Goal: Information Seeking & Learning: Learn about a topic

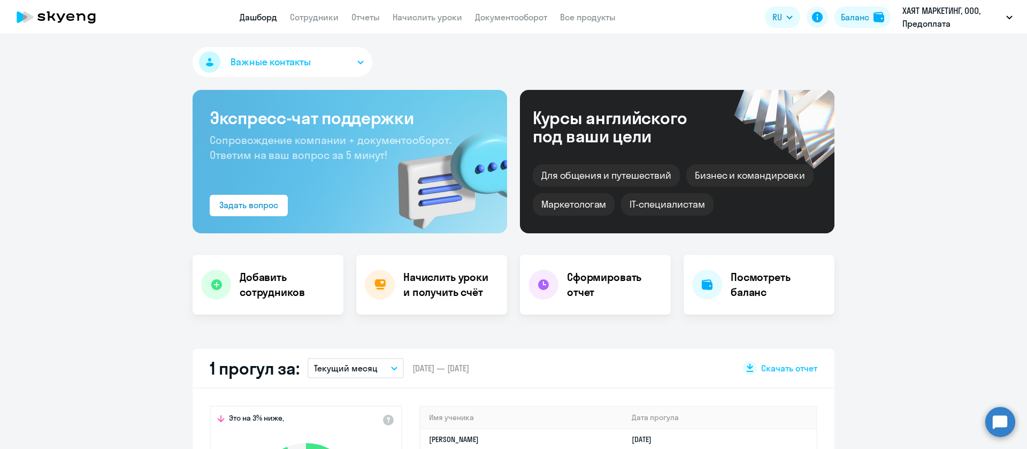
click at [330, 3] on app-header "Дашборд Сотрудники Отчеты Начислить уроки Документооборот Все продукты Дашборд …" at bounding box center [513, 17] width 1027 height 34
click at [329, 6] on app-header "Дашборд Сотрудники Отчеты Начислить уроки Документооборот Все продукты Дашборд …" at bounding box center [513, 17] width 1027 height 34
click at [329, 18] on link "Сотрудники" at bounding box center [314, 17] width 49 height 11
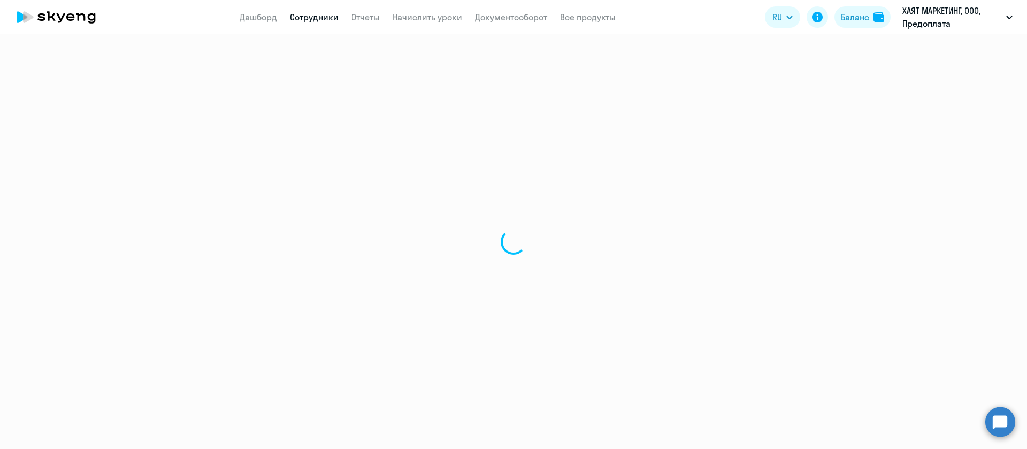
select select "30"
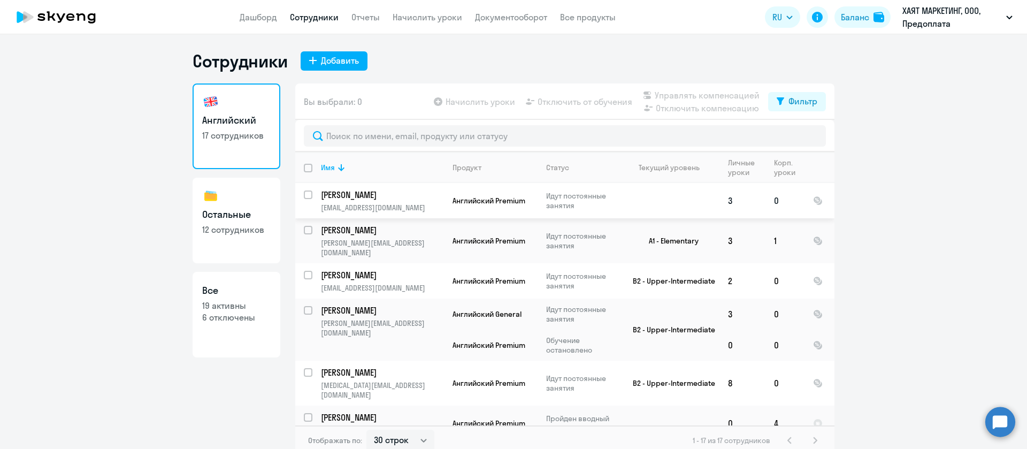
click at [373, 197] on p "[PERSON_NAME]" at bounding box center [381, 195] width 121 height 12
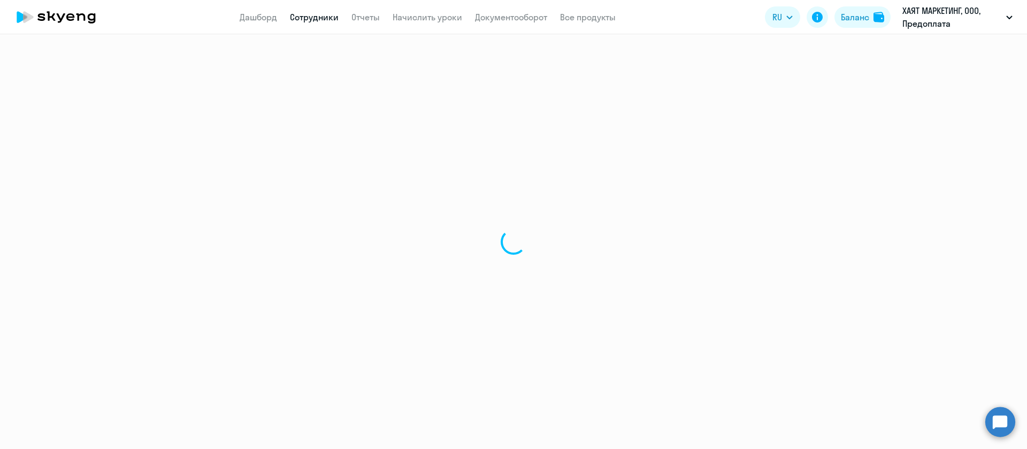
select select "english"
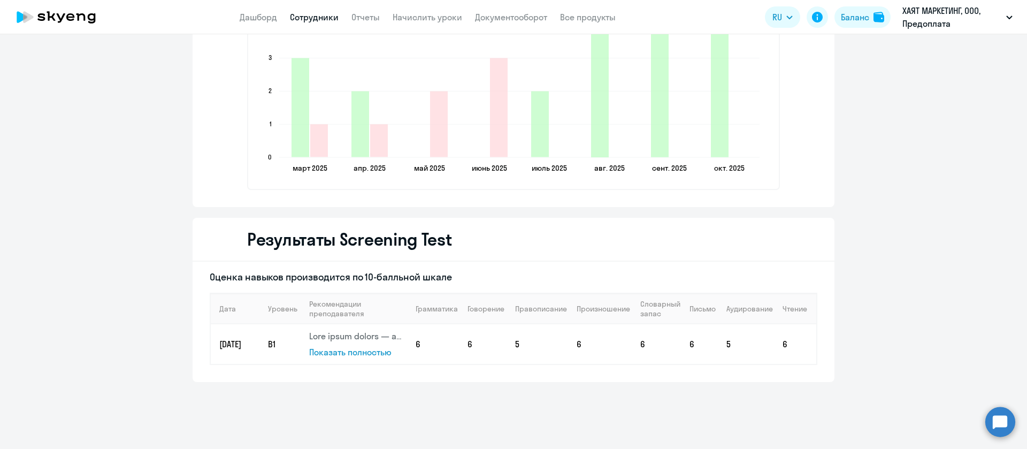
scroll to position [1555, 0]
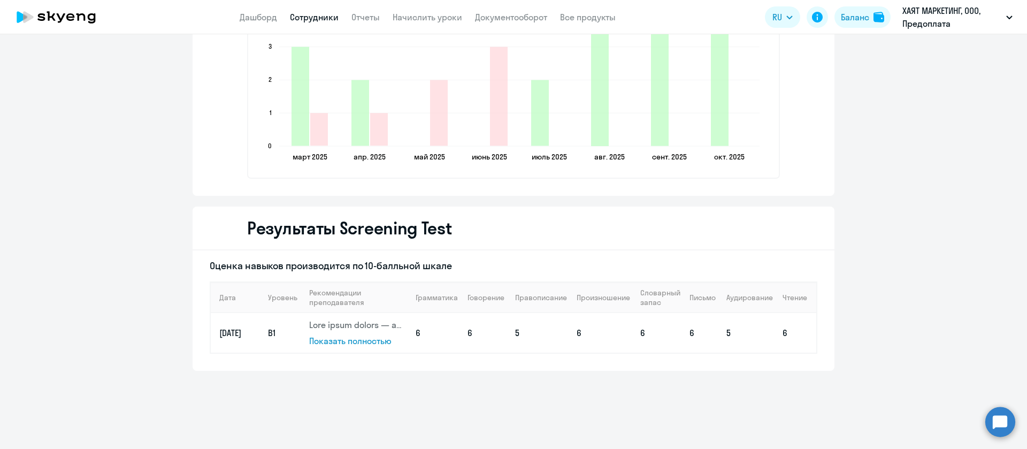
click at [352, 343] on span "Показать полностью" at bounding box center [350, 340] width 82 height 11
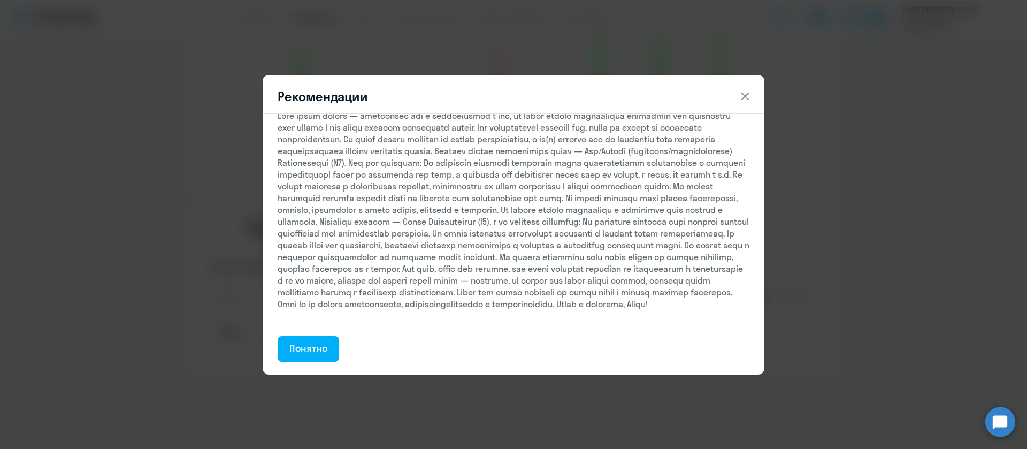
scroll to position [0, 0]
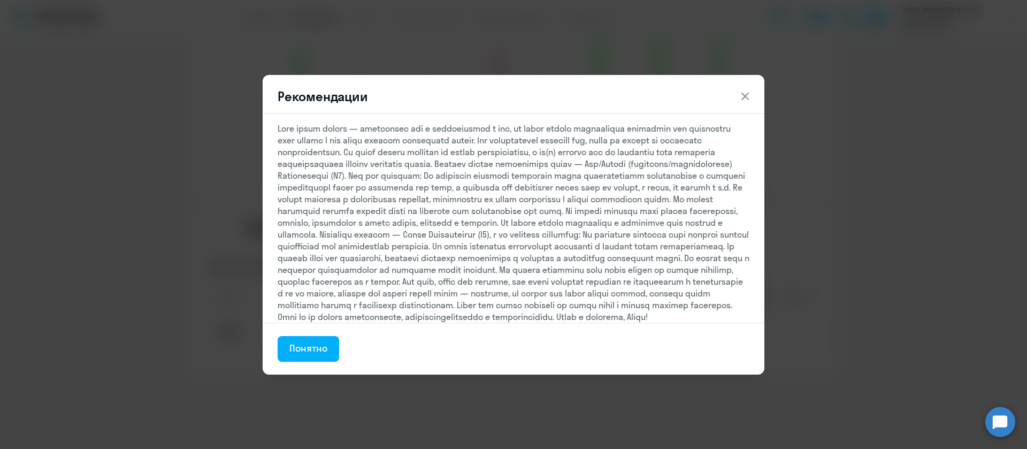
click at [751, 90] on icon at bounding box center [745, 96] width 13 height 13
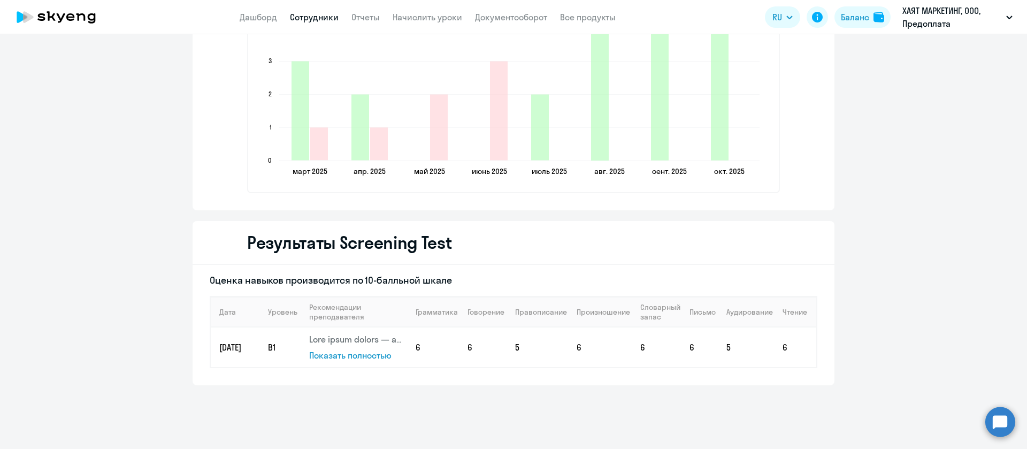
scroll to position [1555, 0]
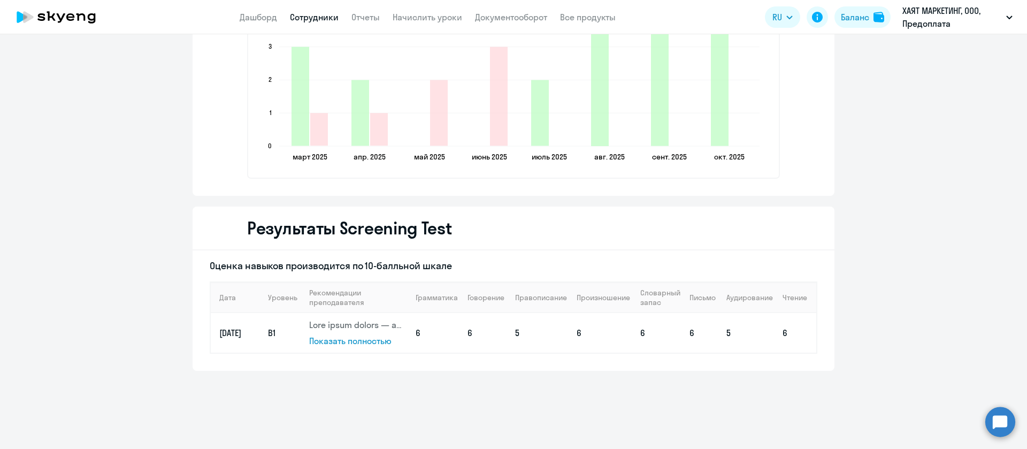
click at [359, 326] on p at bounding box center [357, 325] width 97 height 12
click at [236, 335] on td "[DATE]" at bounding box center [235, 333] width 49 height 40
click at [259, 331] on td "B1" at bounding box center [279, 333] width 41 height 40
click at [268, 331] on span "B1" at bounding box center [271, 332] width 7 height 11
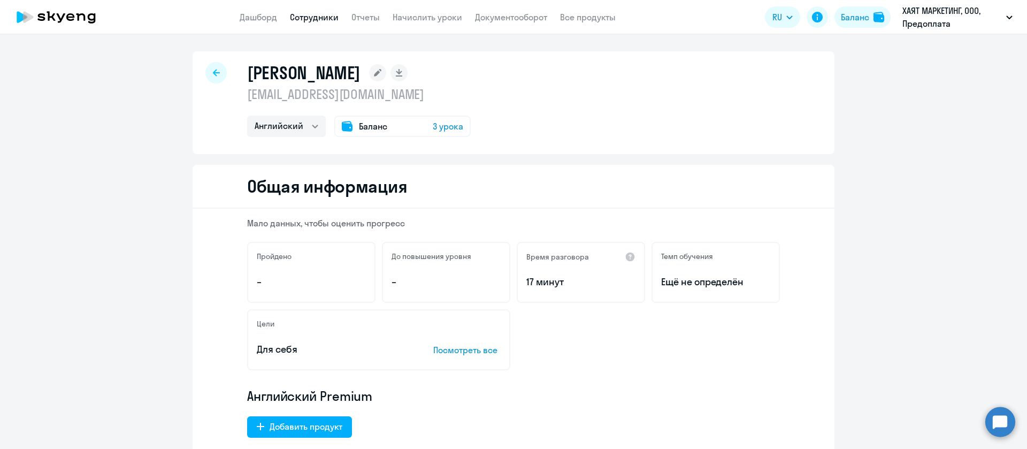
select select "english"
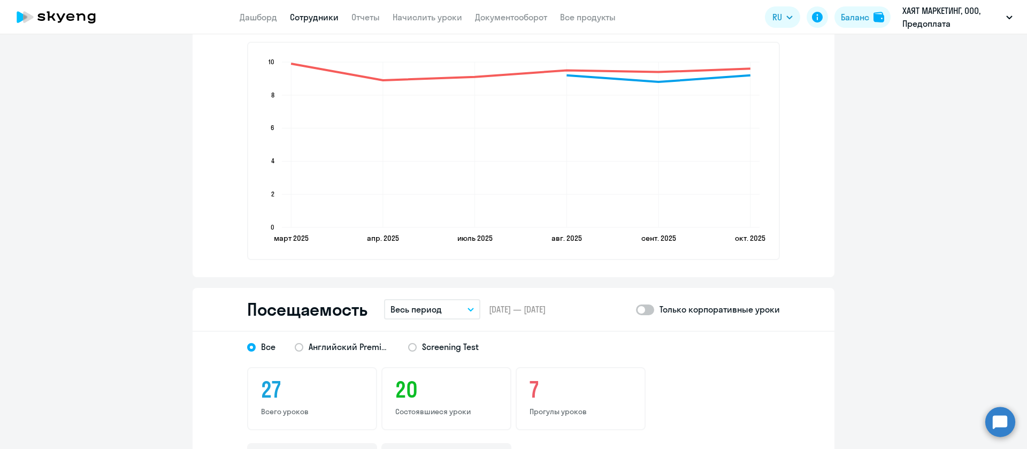
scroll to position [1524, 0]
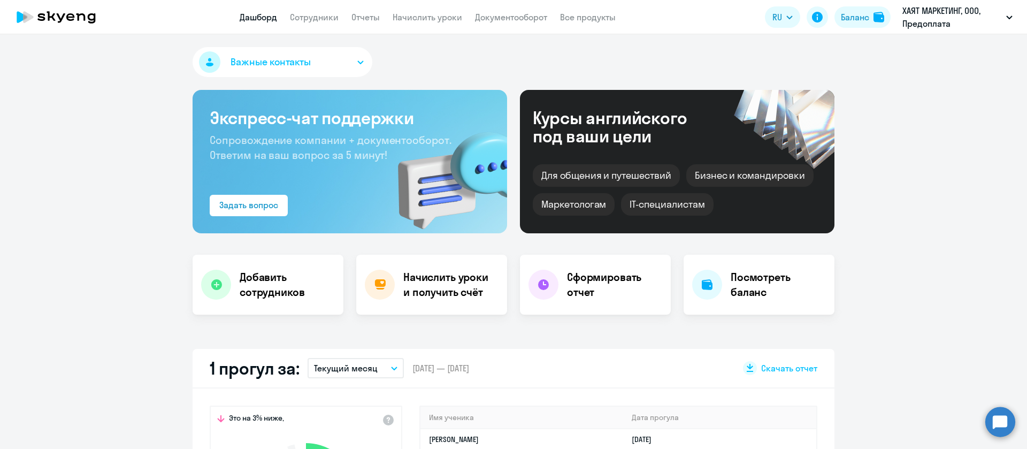
select select "30"
